Goal: Browse casually

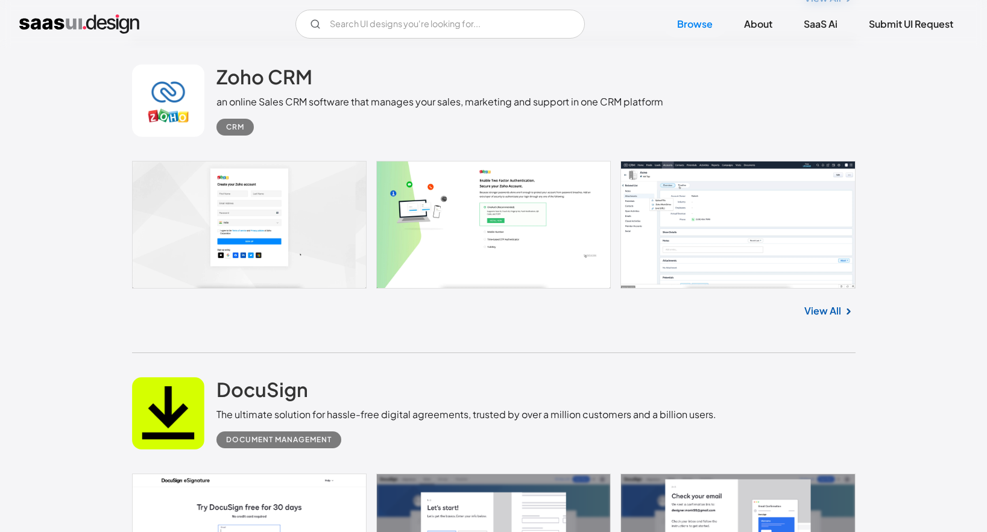
scroll to position [2513, 0]
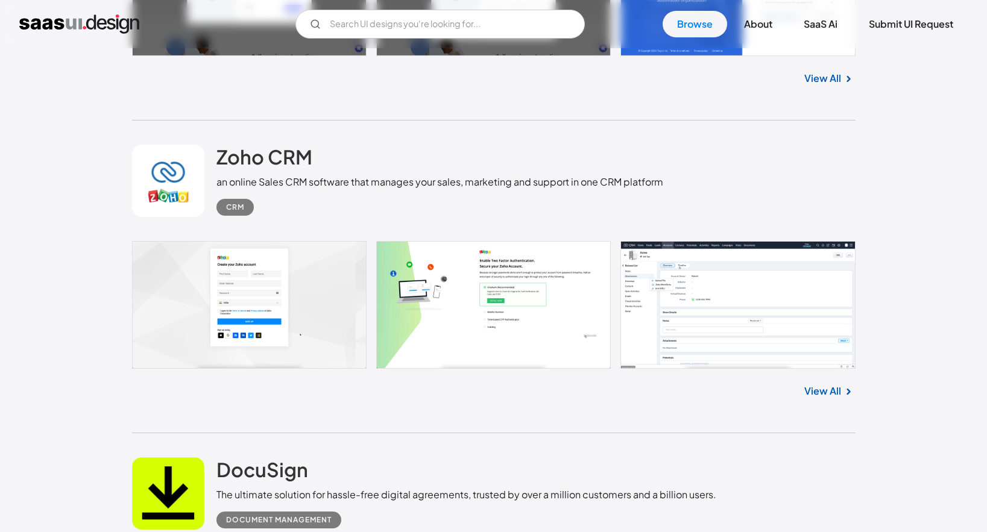
click at [683, 333] on link at bounding box center [494, 305] width 724 height 128
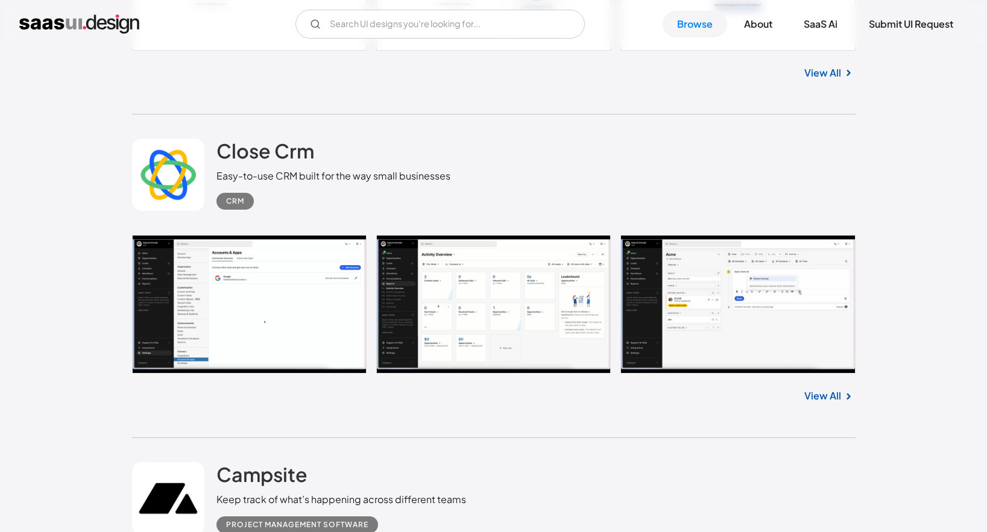
scroll to position [3866, 0]
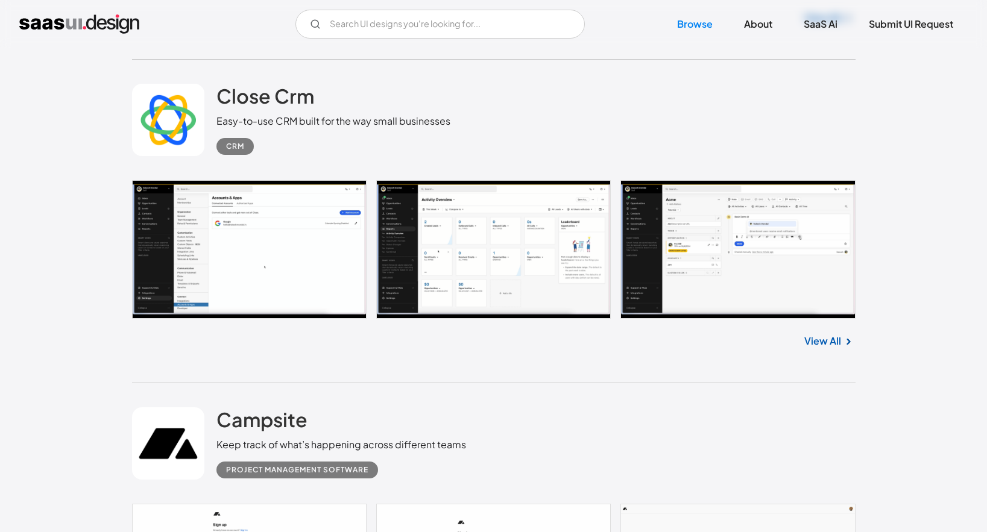
click at [307, 276] on link at bounding box center [494, 249] width 724 height 139
click at [812, 130] on div "Close Crm Easy-to-use CRM built for the way small businesses CRM" at bounding box center [494, 120] width 724 height 121
click at [531, 207] on link at bounding box center [494, 249] width 724 height 139
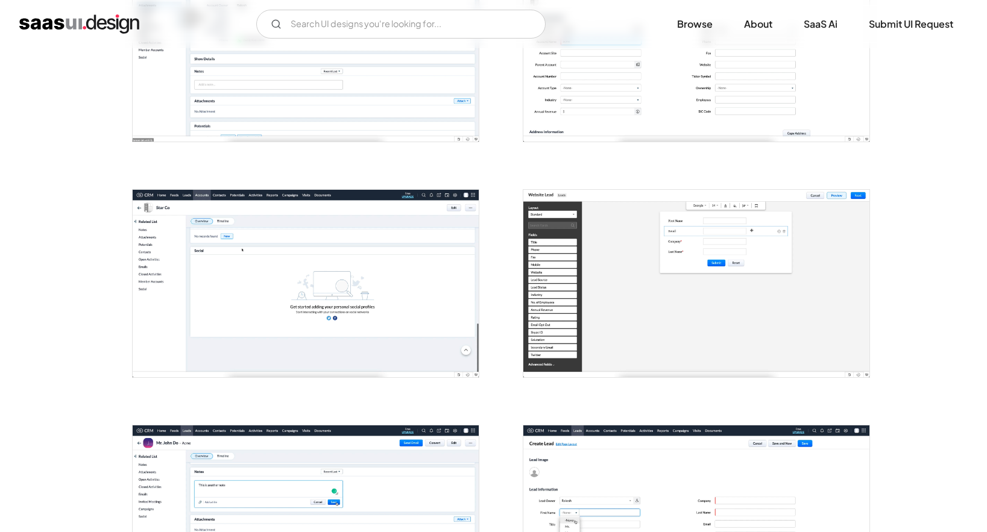
scroll to position [569, 0]
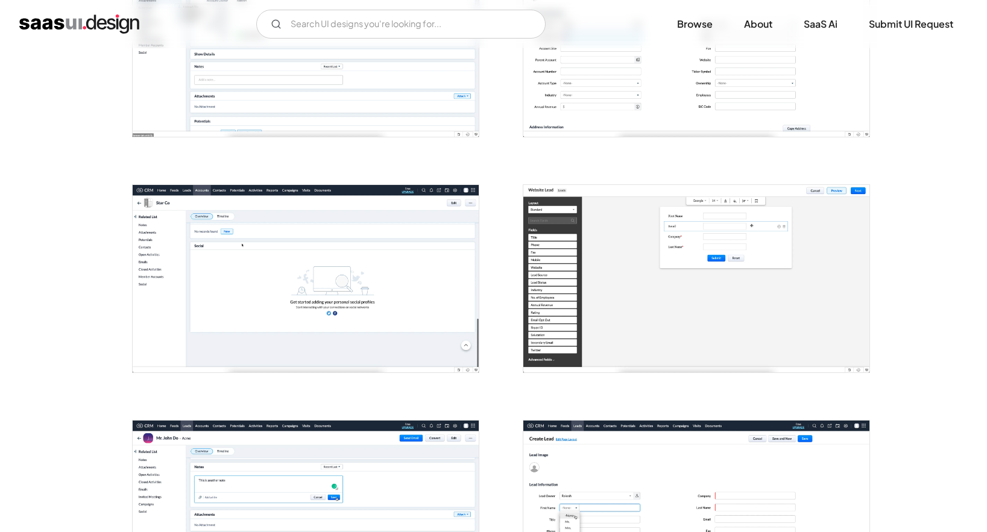
click at [638, 315] on img "open lightbox" at bounding box center [696, 279] width 346 height 188
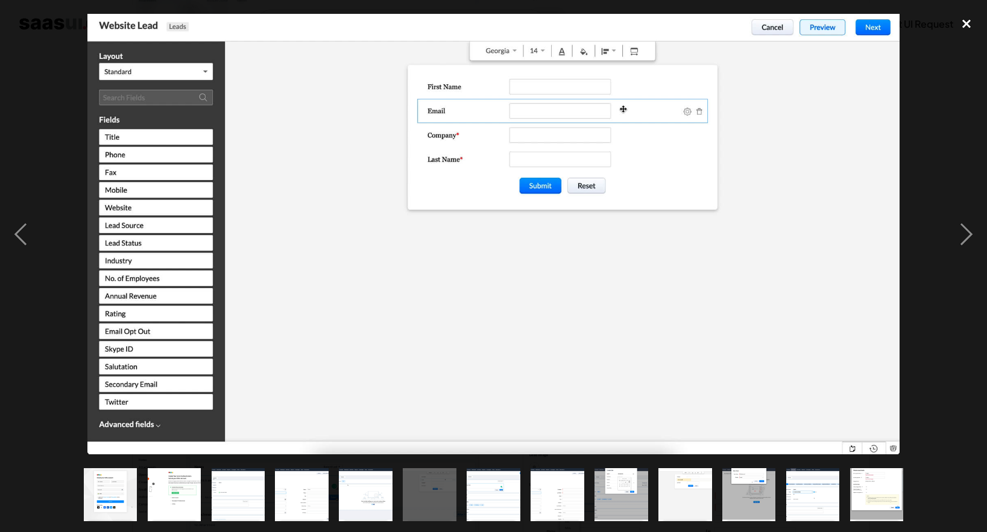
click at [970, 22] on div "close lightbox" at bounding box center [966, 24] width 41 height 27
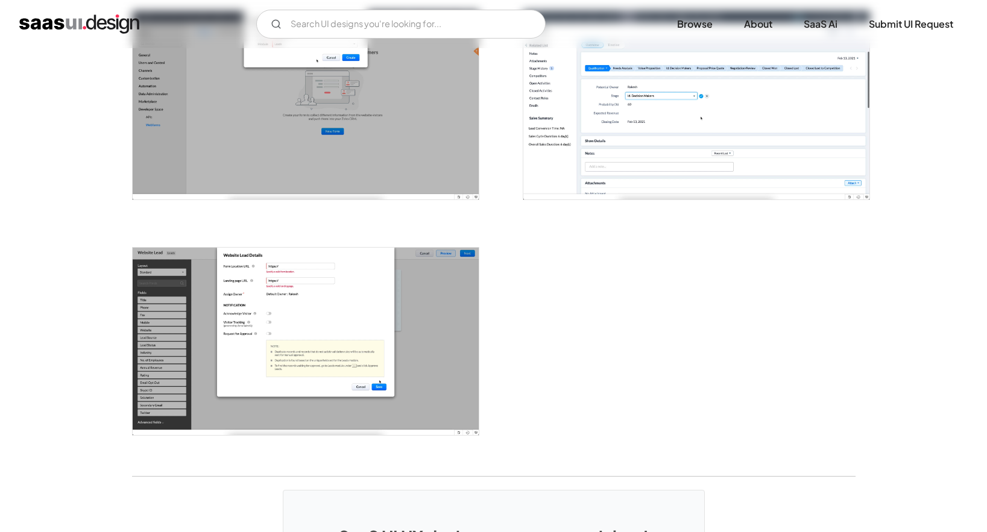
scroll to position [1451, 0]
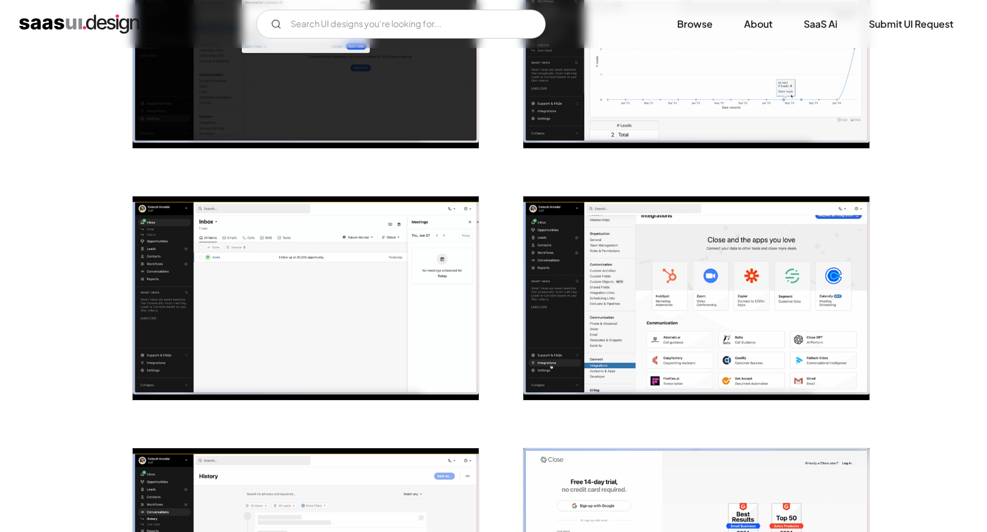
scroll to position [844, 0]
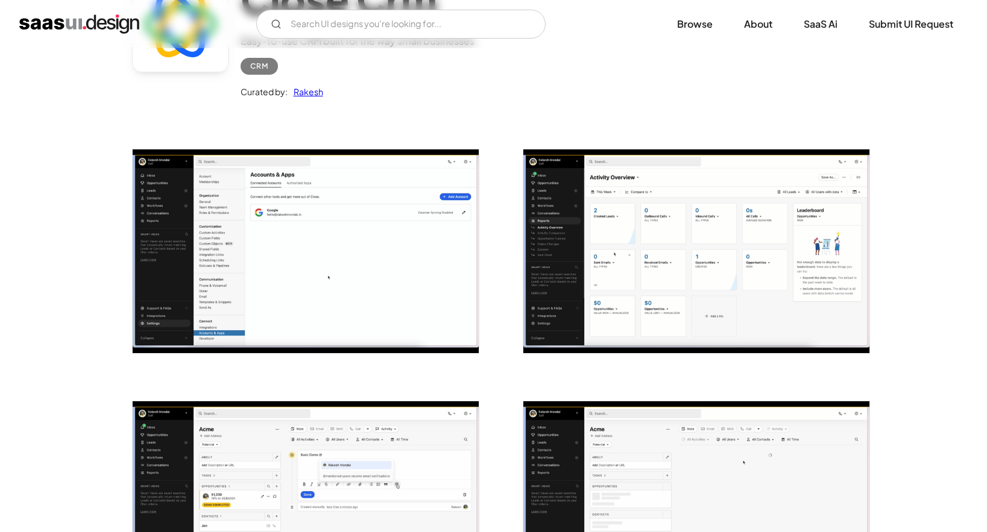
scroll to position [132, 0]
